Goal: Consume media (video, audio)

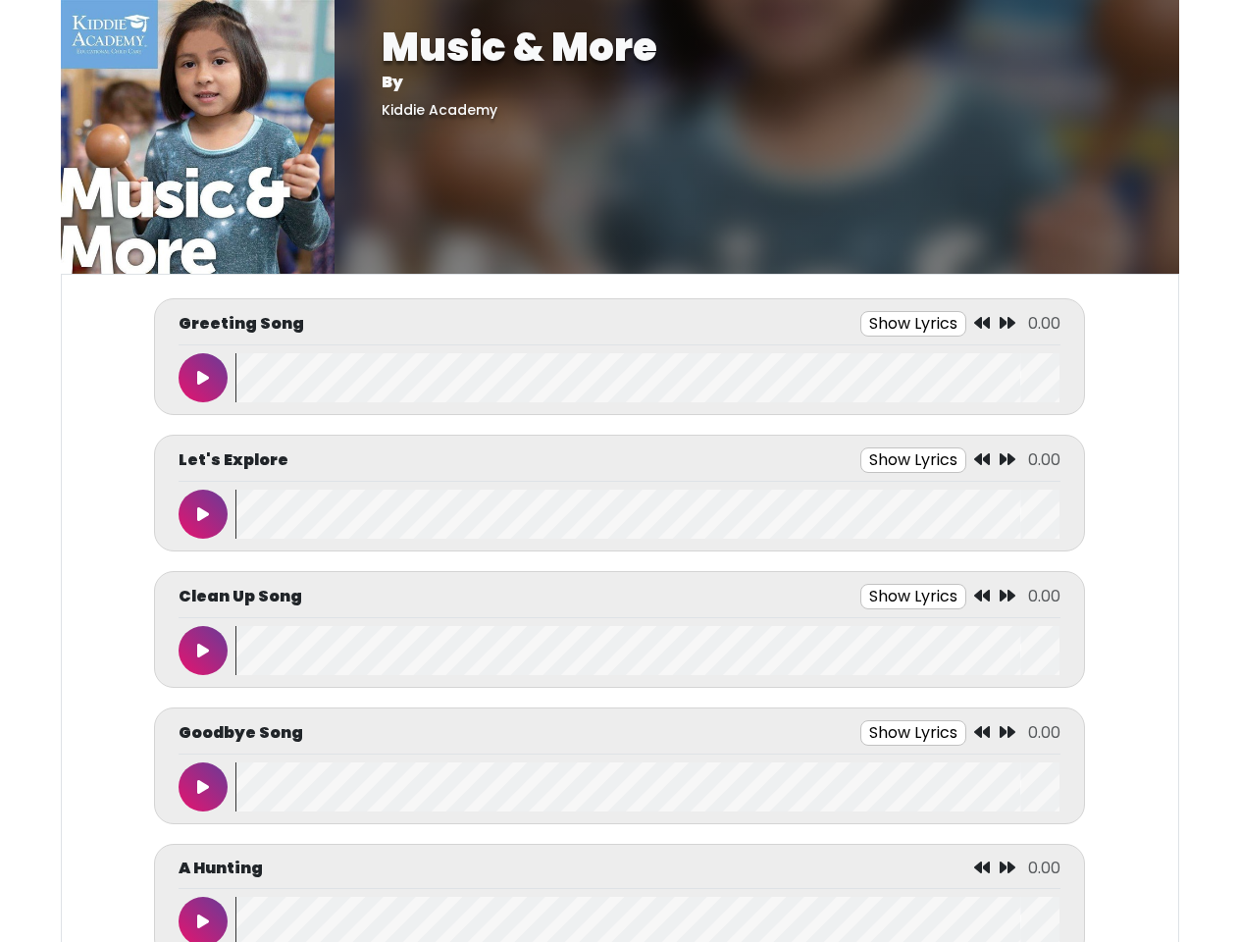
click at [913, 324] on button "Show Lyrics" at bounding box center [913, 323] width 106 height 25
click at [983, 324] on icon at bounding box center [982, 323] width 16 height 16
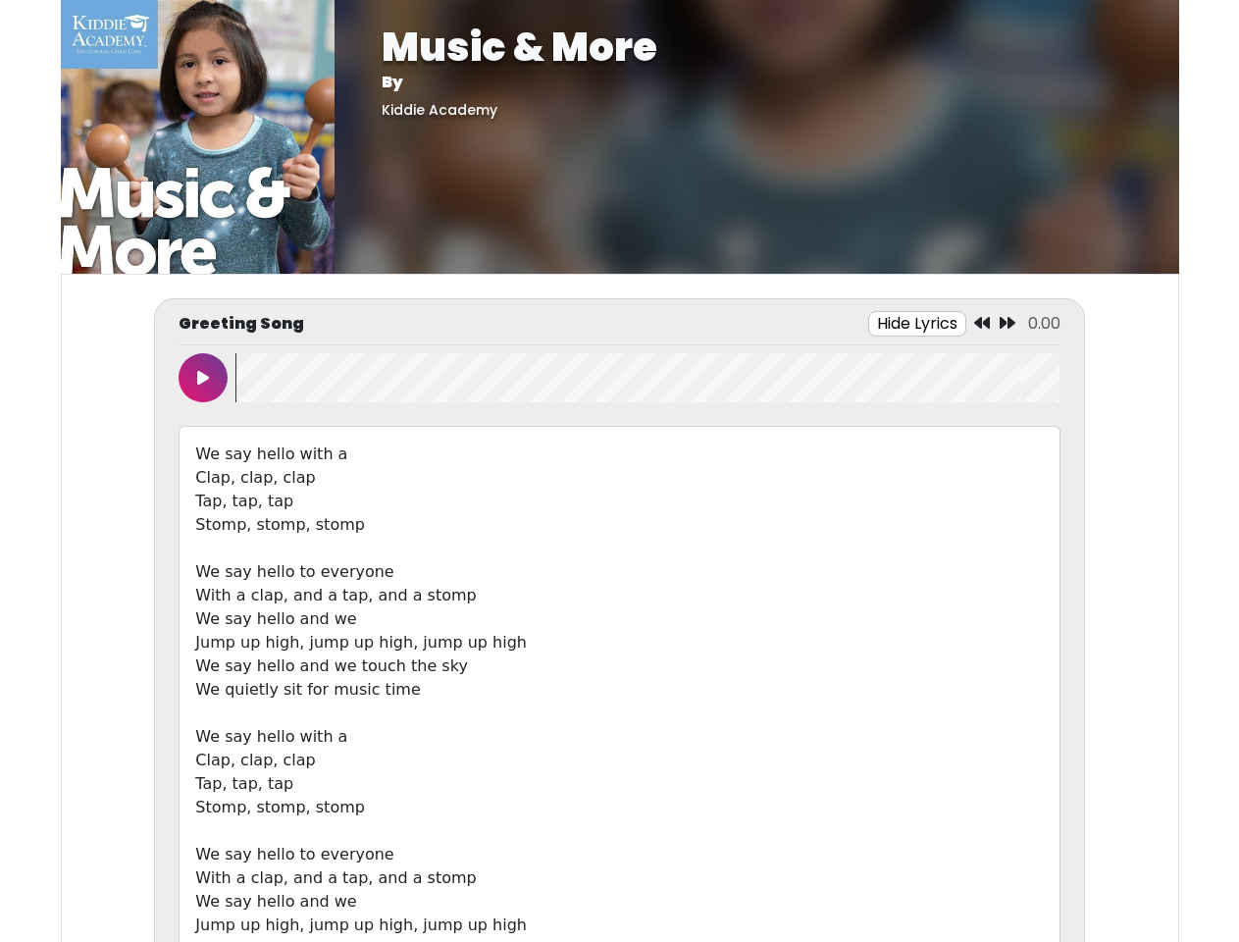
click at [1007, 324] on icon at bounding box center [1007, 323] width 16 height 16
click at [203, 378] on icon at bounding box center [203, 378] width 12 height 16
click at [647, 378] on wave at bounding box center [647, 377] width 824 height 49
click at [913, 460] on div "We say hello with a Clap, clap, clap Tap, tap, tap Stomp, stomp, stomp We say h…" at bounding box center [618, 713] width 881 height 575
click at [983, 460] on div "We say hello with a Clap, clap, clap Tap, tap, tap Stomp, stomp, stomp We say h…" at bounding box center [618, 713] width 881 height 575
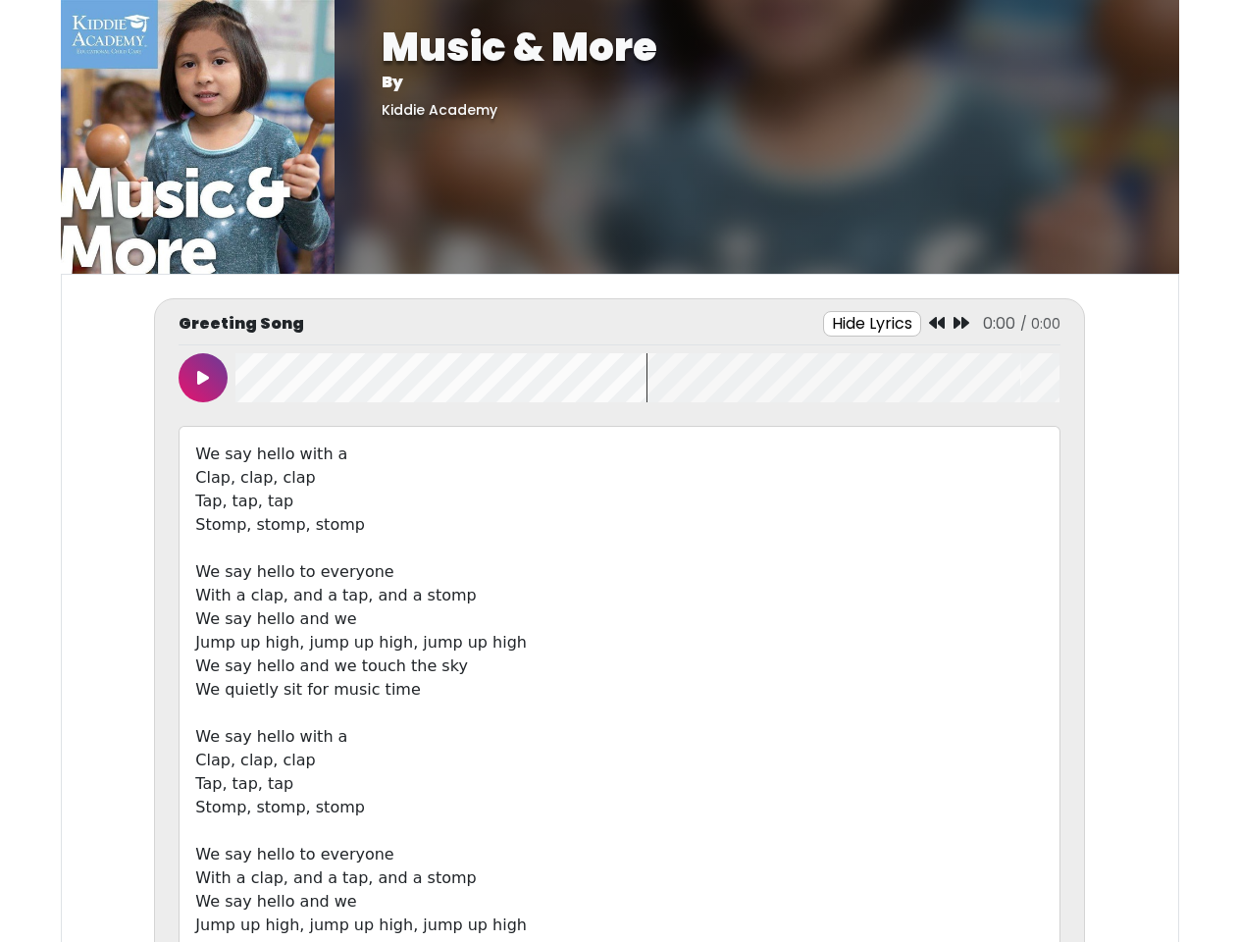
click at [1007, 460] on div "We say hello with a Clap, clap, clap Tap, tap, tap Stomp, stomp, stomp We say h…" at bounding box center [618, 713] width 881 height 575
click at [203, 514] on div "We say hello with a Clap, clap, clap Tap, tap, tap Stomp, stomp, stomp We say h…" at bounding box center [618, 713] width 881 height 575
click at [647, 514] on div "We say hello with a Clap, clap, clap Tap, tap, tap Stomp, stomp, stomp We say h…" at bounding box center [618, 713] width 881 height 575
